Goal: Task Accomplishment & Management: Use online tool/utility

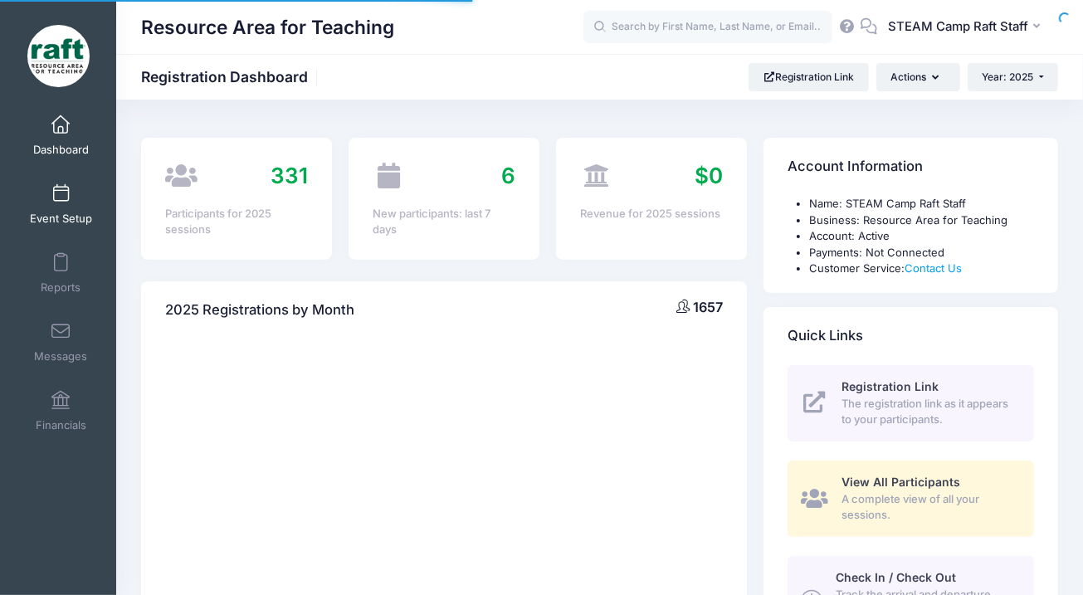
select select
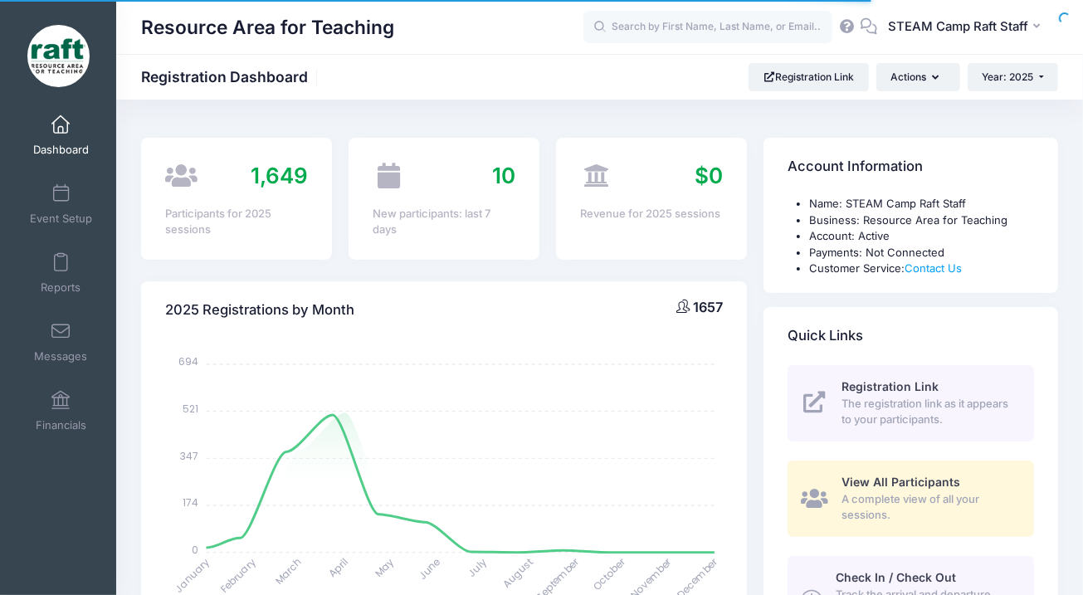
click at [61, 189] on span at bounding box center [61, 194] width 0 height 18
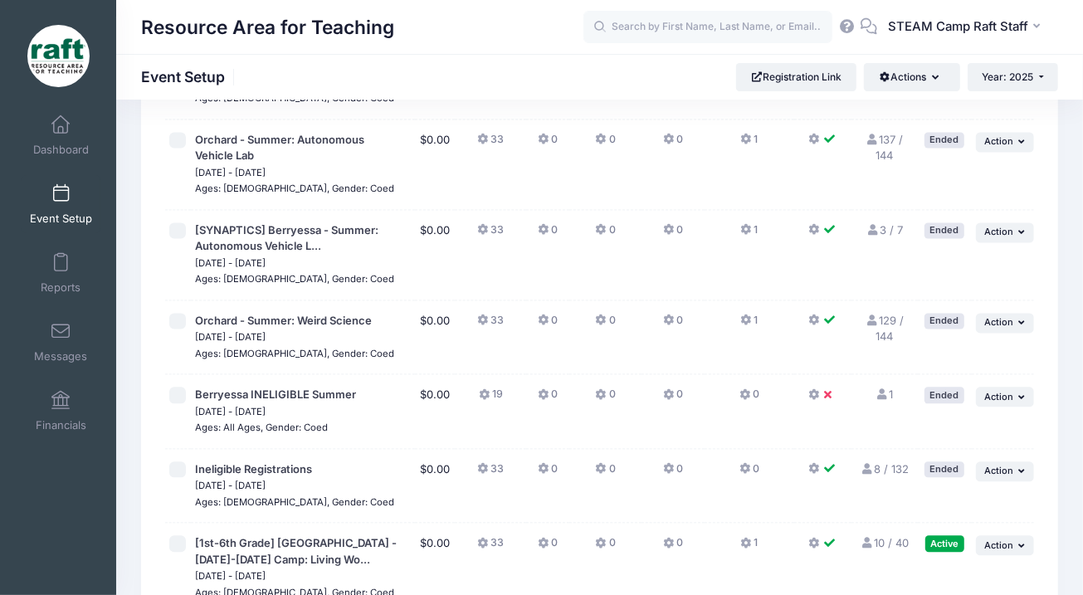
scroll to position [2509, 0]
